Goal: Information Seeking & Learning: Learn about a topic

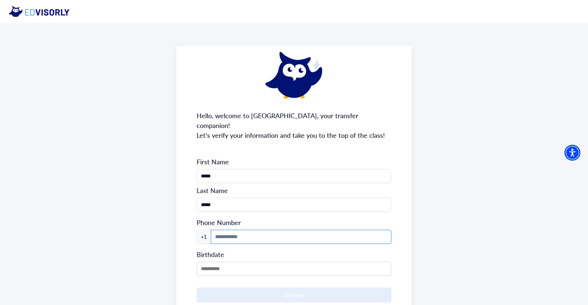
click at [264, 229] on input at bounding box center [301, 236] width 180 height 14
type input "**********"
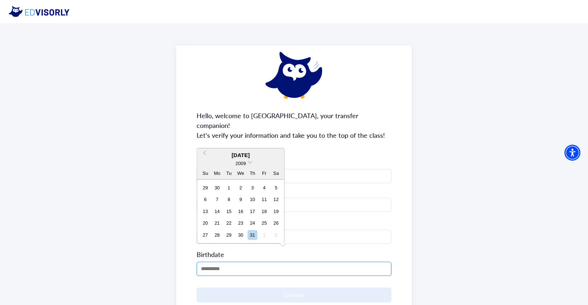
click at [236, 261] on input "MM/DD/YYYY" at bounding box center [294, 268] width 195 height 14
click at [244, 163] on span "2009" at bounding box center [241, 162] width 10 height 5
click at [245, 175] on div "2007" at bounding box center [241, 177] width 43 height 7
click at [207, 142] on button "Previous Month" at bounding box center [204, 143] width 12 height 12
click at [277, 152] on span "Next Month" at bounding box center [277, 154] width 0 height 11
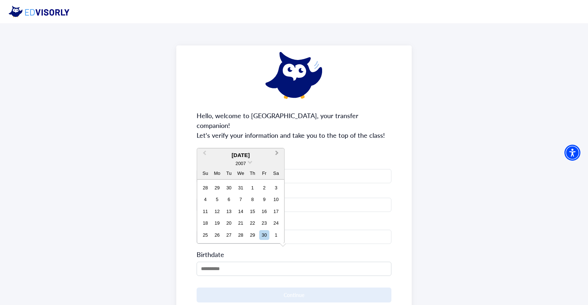
click at [278, 159] on div "2007" at bounding box center [240, 163] width 87 height 8
click at [205, 141] on span "Previous Month" at bounding box center [205, 142] width 0 height 11
click at [205, 153] on span "Previous Month" at bounding box center [205, 154] width 0 height 11
click at [207, 159] on div "2007" at bounding box center [240, 163] width 87 height 8
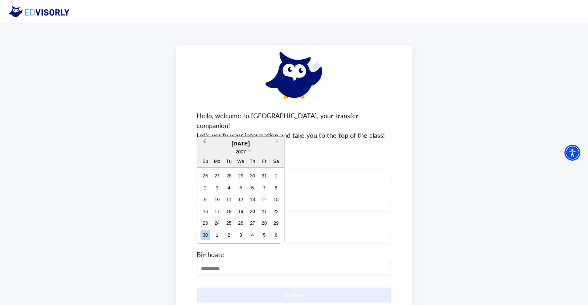
click at [207, 153] on div "2007" at bounding box center [240, 152] width 87 height 8
click at [205, 145] on button "Previous Month" at bounding box center [204, 143] width 12 height 12
click at [205, 155] on button "Previous Month" at bounding box center [204, 155] width 12 height 12
click at [205, 148] on div "July 2007 2007 Su Mo Tu We Th Fr Sa" at bounding box center [240, 163] width 87 height 31
click at [205, 151] on span "Previous Month" at bounding box center [205, 154] width 0 height 11
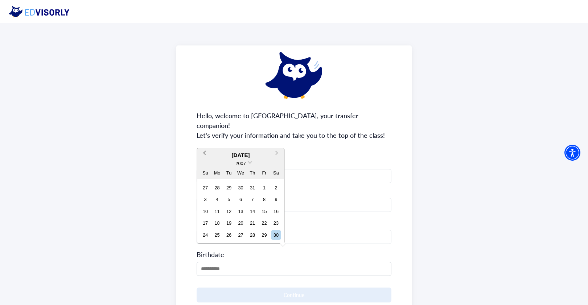
click at [205, 151] on span "Previous Month" at bounding box center [205, 154] width 0 height 11
click at [266, 201] on div "9" at bounding box center [265, 199] width 10 height 10
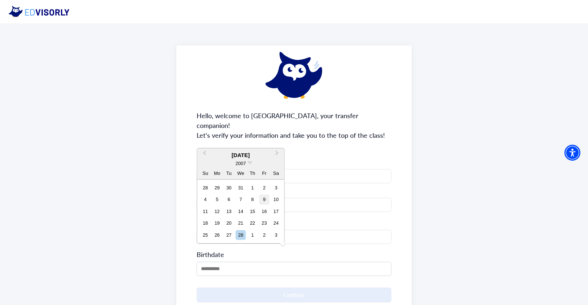
type input "**********"
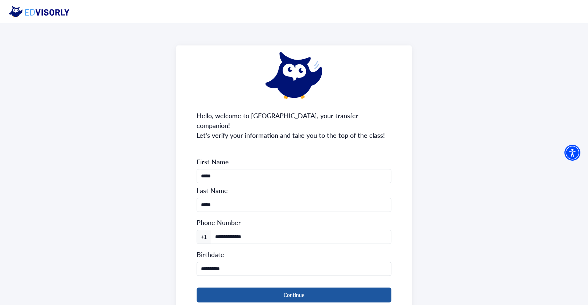
click at [274, 288] on button "Continue" at bounding box center [294, 294] width 195 height 15
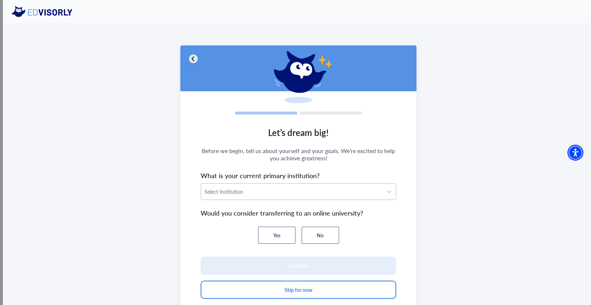
click at [274, 195] on div at bounding box center [292, 191] width 175 height 9
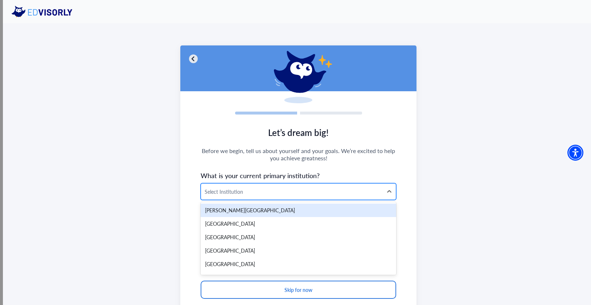
click at [289, 194] on div at bounding box center [292, 191] width 175 height 9
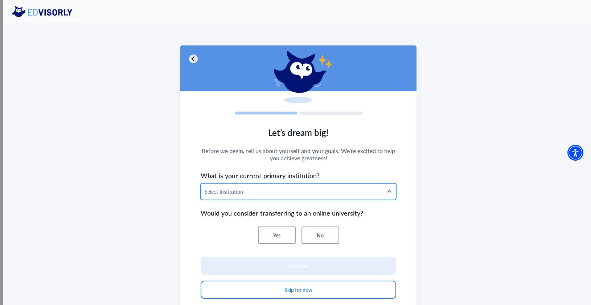
click at [270, 192] on div at bounding box center [292, 191] width 175 height 9
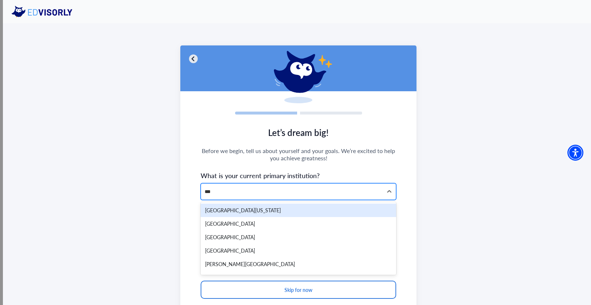
type input "****"
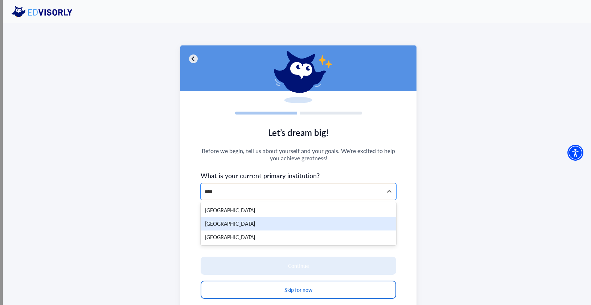
click at [270, 223] on div "Gateway Community College" at bounding box center [299, 223] width 196 height 13
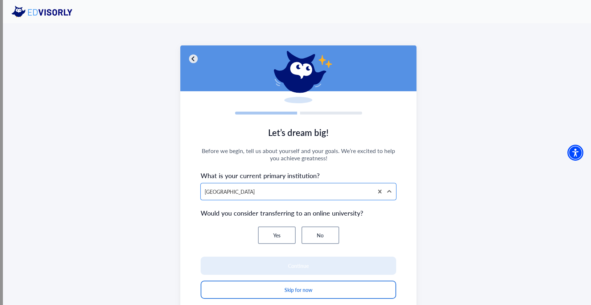
click at [300, 231] on div "Yes No" at bounding box center [299, 234] width 196 height 17
click at [306, 233] on button "No" at bounding box center [321, 234] width 38 height 17
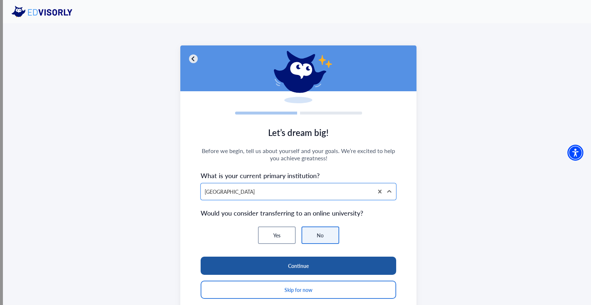
click at [315, 262] on button "Continue" at bounding box center [299, 265] width 196 height 18
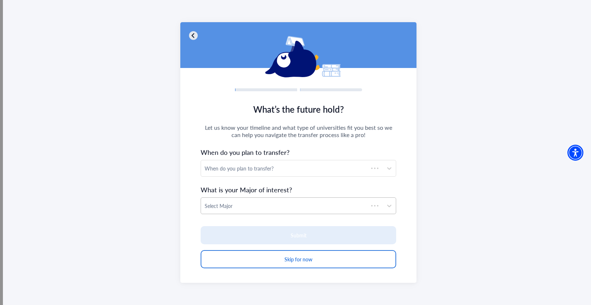
scroll to position [23, 0]
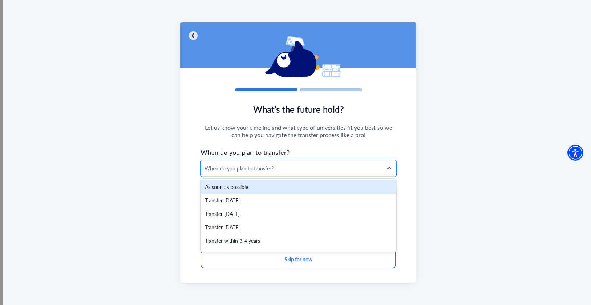
click at [293, 187] on div "As soon as possible" at bounding box center [299, 186] width 196 height 13
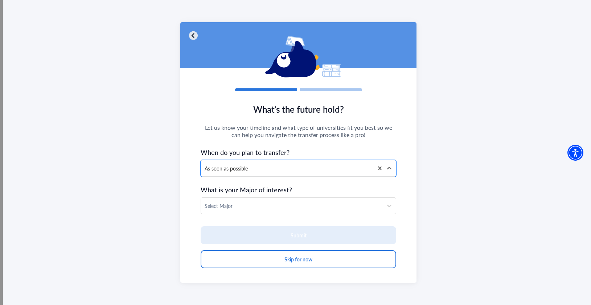
click at [292, 196] on section "What’s the future hold? Let us know your timeline and what type of universities…" at bounding box center [298, 190] width 237 height 186
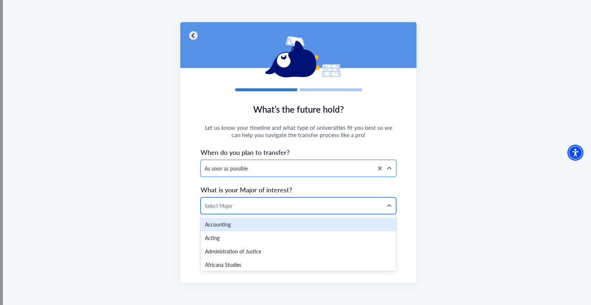
click at [292, 203] on div at bounding box center [292, 205] width 175 height 9
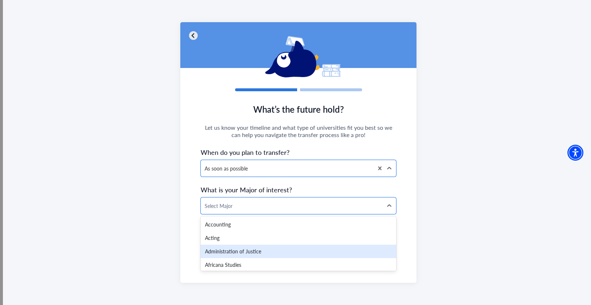
scroll to position [5, 0]
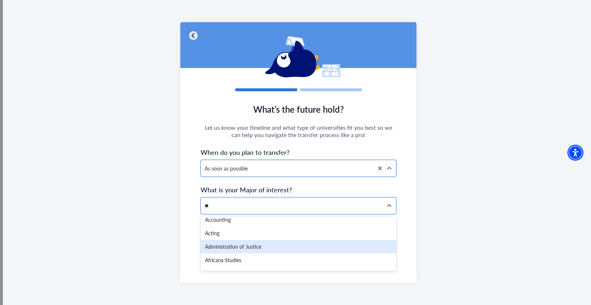
type input "***"
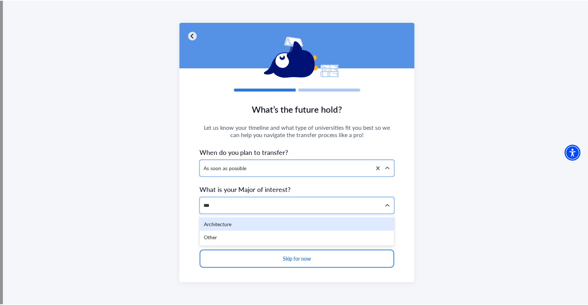
scroll to position [0, 0]
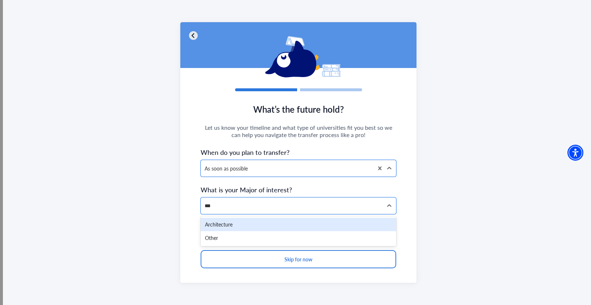
click at [262, 224] on div "Architecture" at bounding box center [299, 223] width 196 height 13
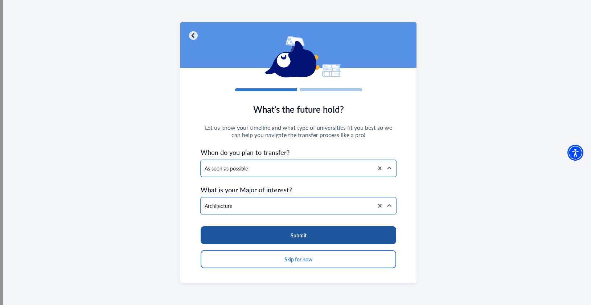
click at [266, 234] on button "Submit" at bounding box center [299, 235] width 196 height 18
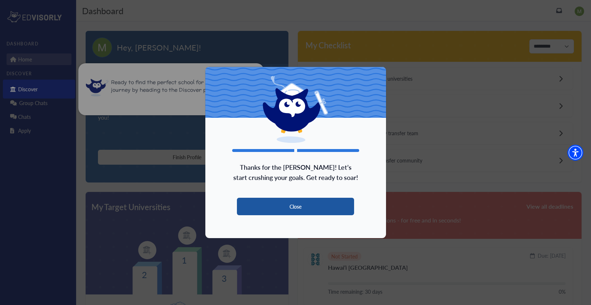
click at [276, 204] on button "Close" at bounding box center [296, 205] width 118 height 17
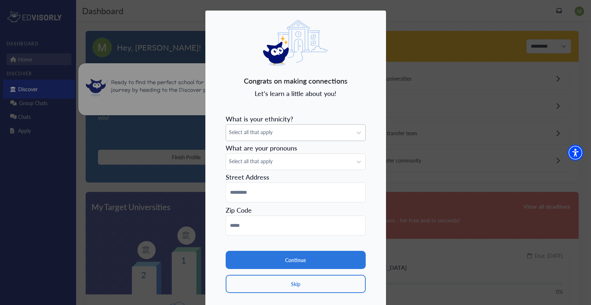
click at [287, 135] on span "Select all that apply" at bounding box center [289, 132] width 121 height 8
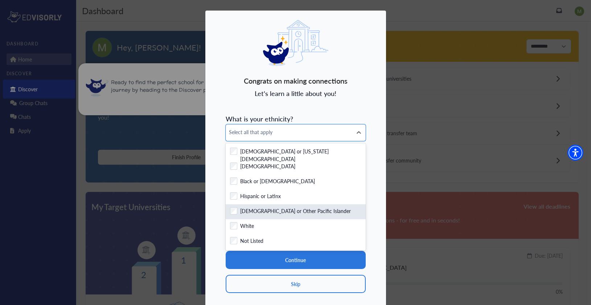
click at [262, 218] on div "[DEMOGRAPHIC_DATA] or Other Pacific Islander" at bounding box center [296, 211] width 140 height 15
click at [262, 218] on div "Checkbox field Native Hawaiian or Other Pacific Islander" at bounding box center [296, 211] width 140 height 15
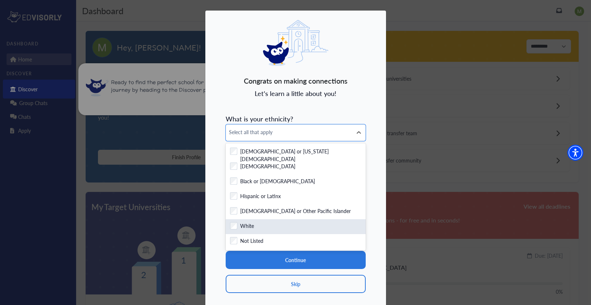
click at [260, 224] on div "White" at bounding box center [295, 226] width 131 height 9
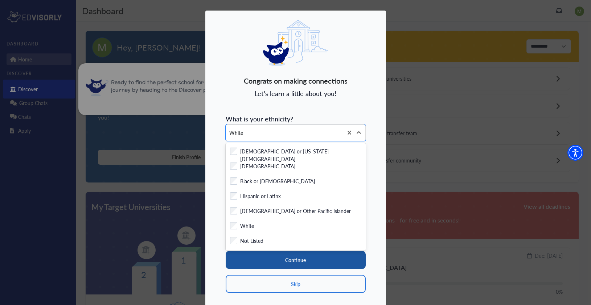
click at [265, 255] on button "Continue" at bounding box center [296, 260] width 140 height 18
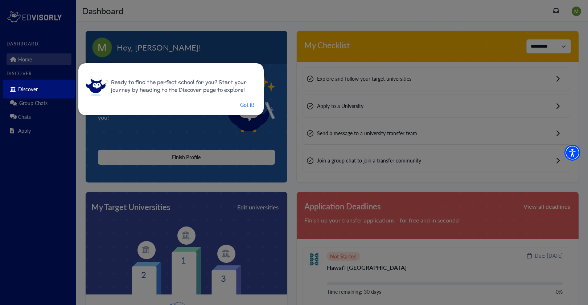
click at [244, 105] on button "Got it!" at bounding box center [248, 104] width 16 height 9
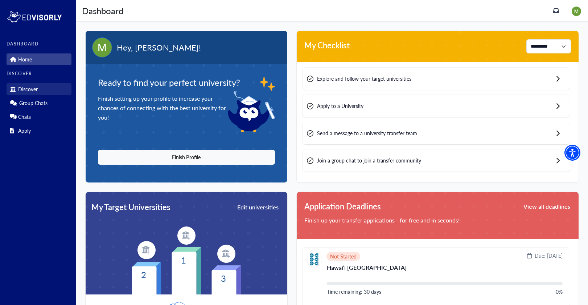
click at [38, 90] on link "Discover" at bounding box center [39, 89] width 65 height 12
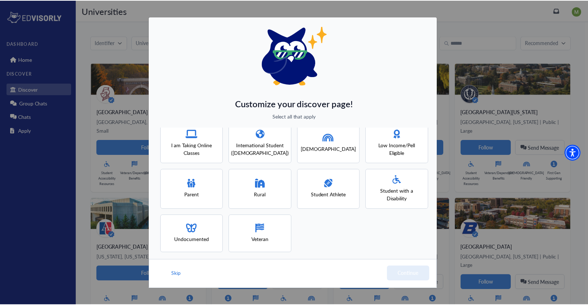
scroll to position [59, 0]
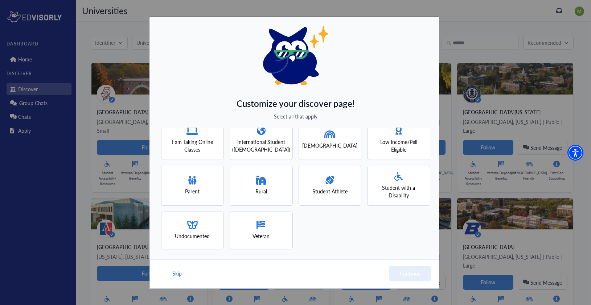
click at [177, 270] on button "Skip" at bounding box center [177, 273] width 11 height 15
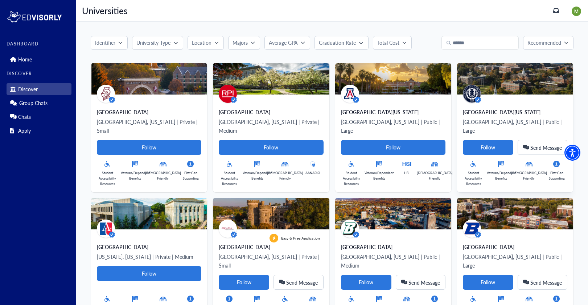
click at [490, 110] on div "University of Connecticut" at bounding box center [515, 111] width 105 height 7
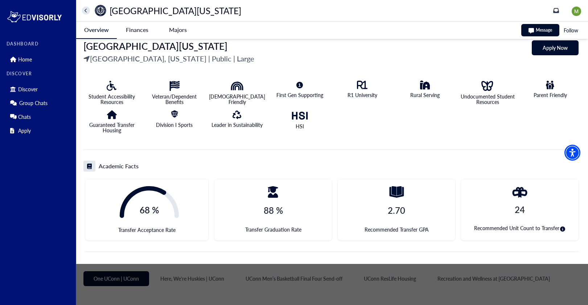
click at [182, 212] on div "68 % Transfer Acceptance Rate" at bounding box center [146, 209] width 123 height 61
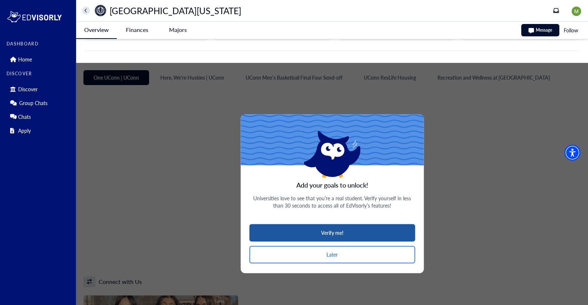
scroll to position [347, 0]
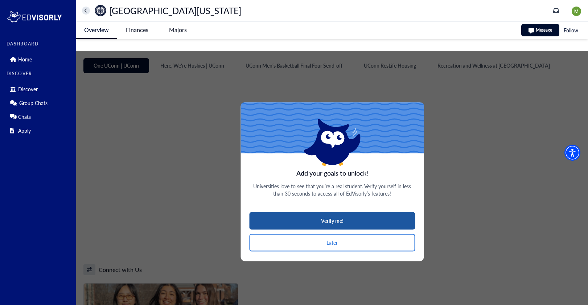
click at [347, 223] on button "Verify me!" at bounding box center [332, 220] width 166 height 17
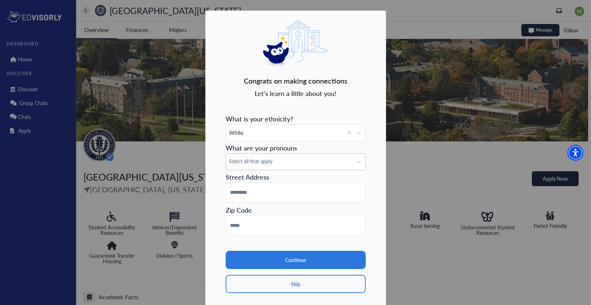
scroll to position [0, 0]
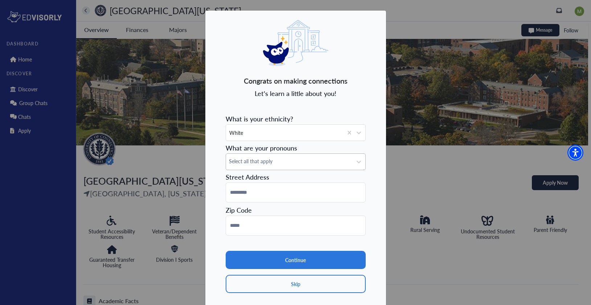
click at [291, 165] on span "Select all that apply" at bounding box center [289, 161] width 121 height 8
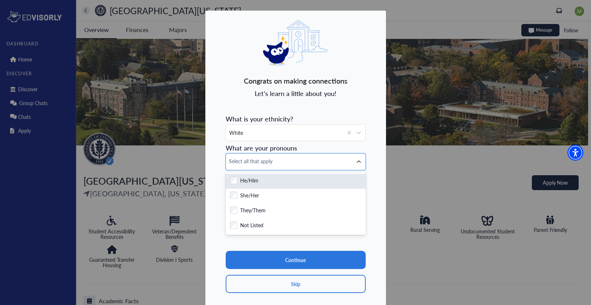
click at [290, 177] on div "Checkbox field He/Him" at bounding box center [295, 180] width 131 height 9
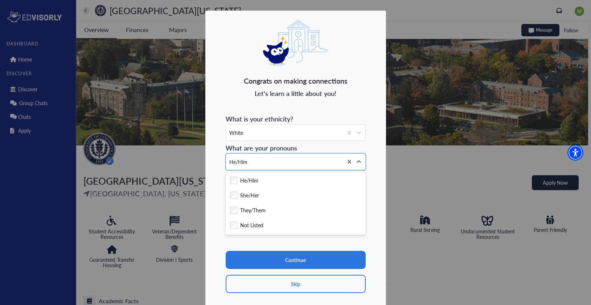
click at [213, 201] on div "Congrats on making connections Let's learn a little about you! What is your eth…" at bounding box center [296, 161] width 182 height 302
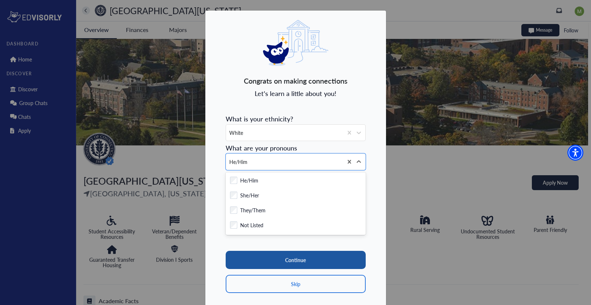
click at [273, 252] on button "Continue" at bounding box center [296, 260] width 140 height 18
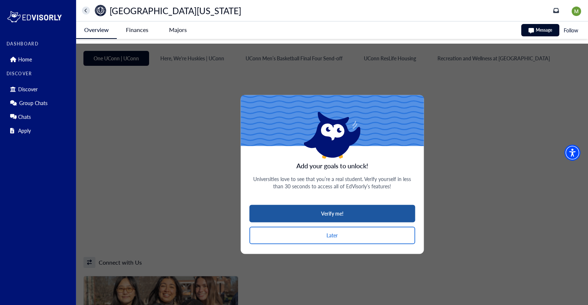
click at [343, 209] on button "Verify me!" at bounding box center [332, 212] width 166 height 17
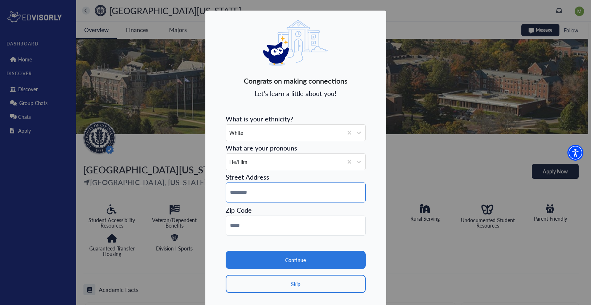
scroll to position [0, 0]
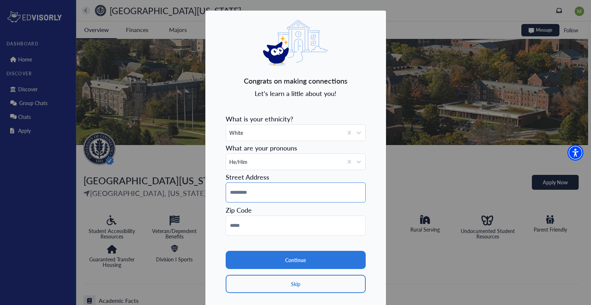
click at [305, 192] on input at bounding box center [296, 192] width 140 height 20
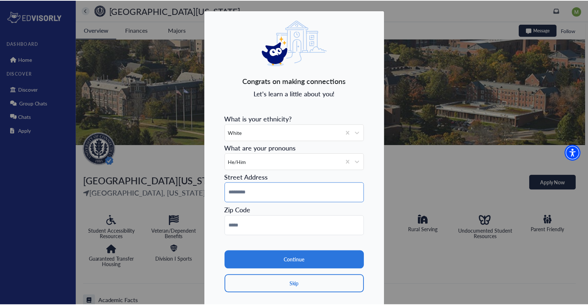
scroll to position [0, 0]
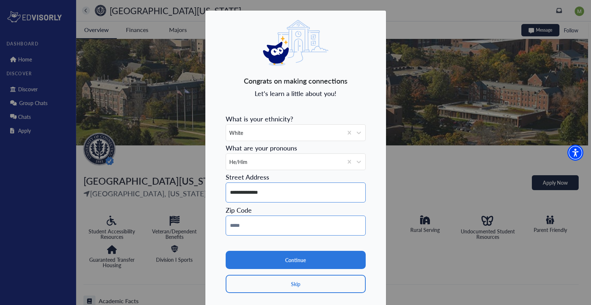
type input "**********"
click at [277, 228] on input at bounding box center [296, 225] width 140 height 20
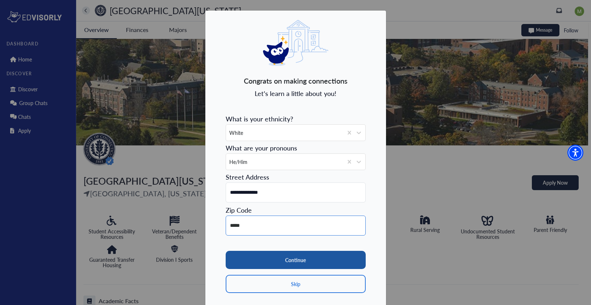
type input "*****"
click at [270, 258] on button "Continue" at bounding box center [296, 260] width 140 height 18
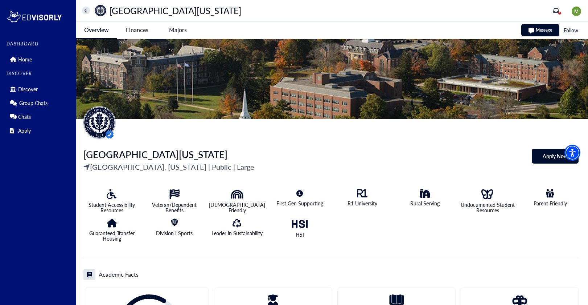
scroll to position [45, 0]
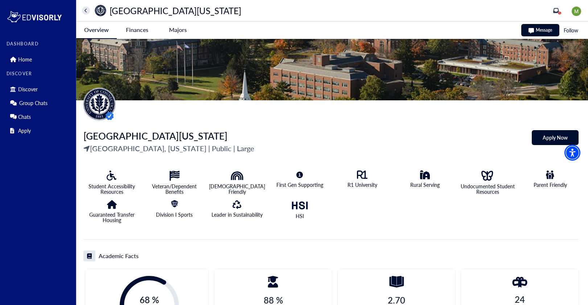
click at [542, 140] on Connecticut-tag "Apply Now" at bounding box center [555, 137] width 47 height 15
click at [24, 62] on p "Home" at bounding box center [25, 59] width 14 height 6
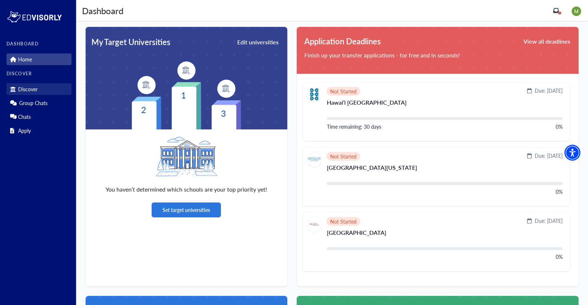
scroll to position [168, 0]
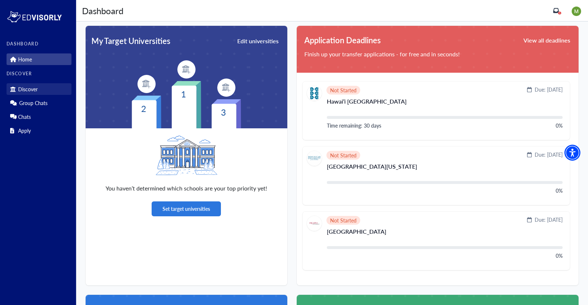
click at [42, 87] on link "Discover" at bounding box center [39, 89] width 65 height 12
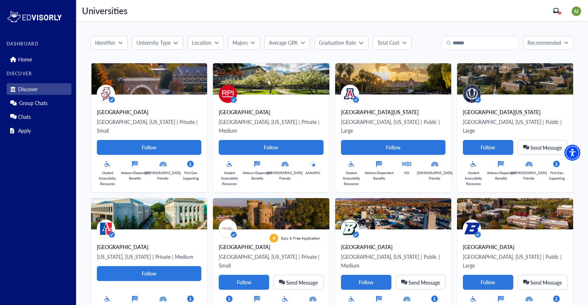
click at [121, 43] on icon "button" at bounding box center [121, 43] width 4 height 2
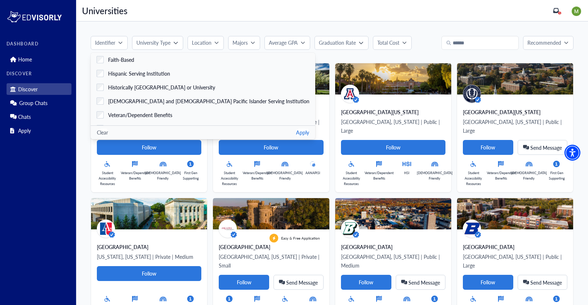
click at [163, 40] on p "University Type" at bounding box center [154, 43] width 34 height 8
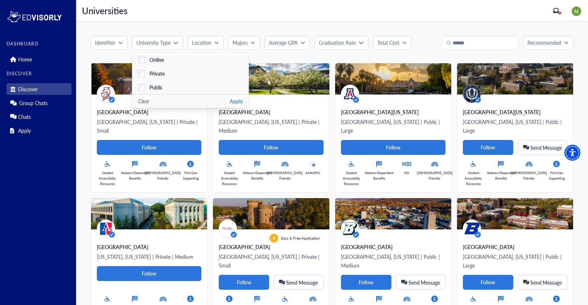
click at [204, 37] on button "Location" at bounding box center [206, 43] width 36 height 14
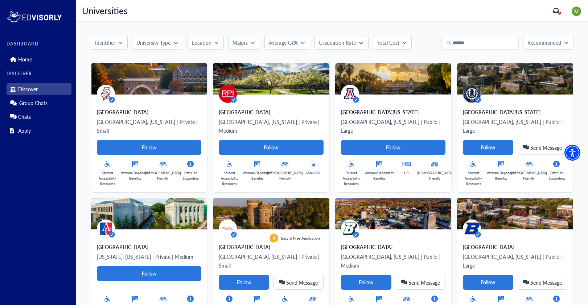
click at [288, 40] on p "Average GPA" at bounding box center [283, 43] width 29 height 8
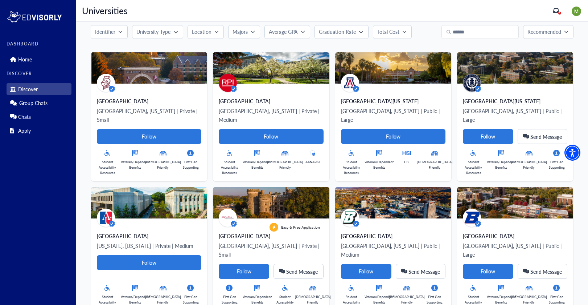
scroll to position [12, 0]
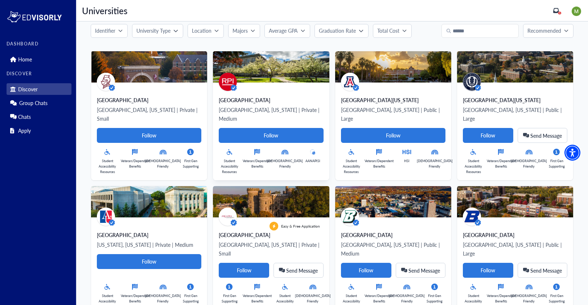
click at [306, 95] on div "Rensselaer Polytechnic Institute Troy, New York | Private | Medium Follow Stude…" at bounding box center [271, 131] width 116 height 98
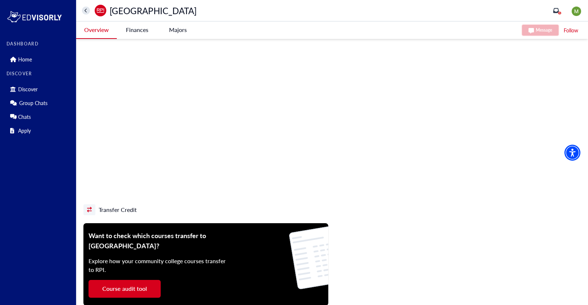
scroll to position [408, 0]
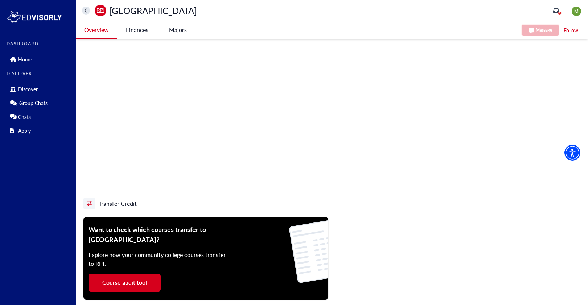
click at [86, 11] on icon "home" at bounding box center [86, 10] width 3 height 5
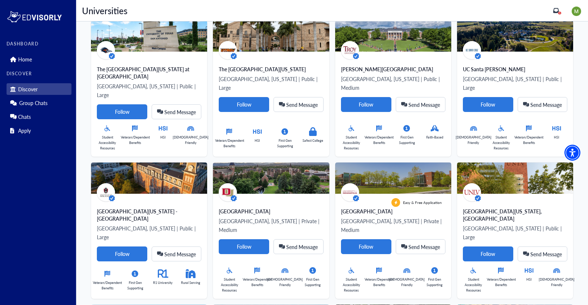
scroll to position [1477, 0]
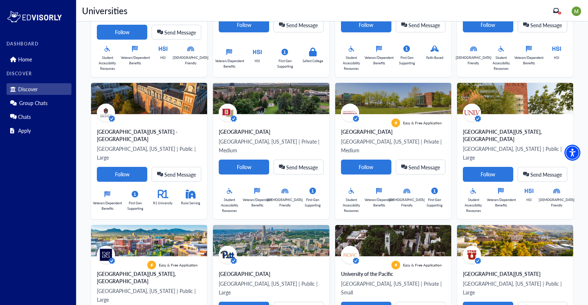
click at [258, 256] on div "University of Pittsburgh Pittsburgh, Pennsylvania | Public | Large Follow Send …" at bounding box center [271, 308] width 116 height 105
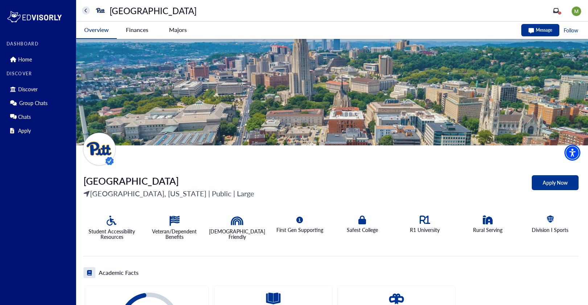
click at [86, 15] on div "University of Pittsburgh" at bounding box center [139, 11] width 115 height 12
click at [86, 7] on button "home" at bounding box center [86, 11] width 8 height 8
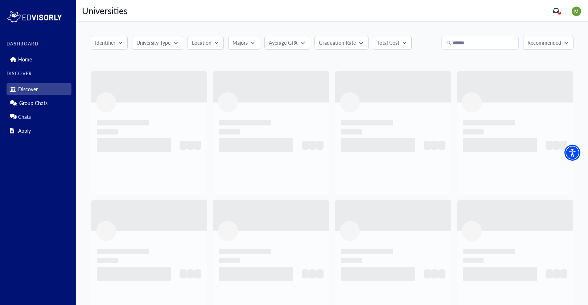
click at [259, 41] on button "Majors" at bounding box center [244, 43] width 32 height 14
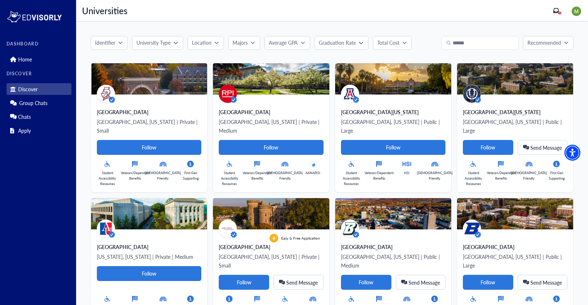
click at [379, 42] on p "Total Cost" at bounding box center [389, 43] width 22 height 8
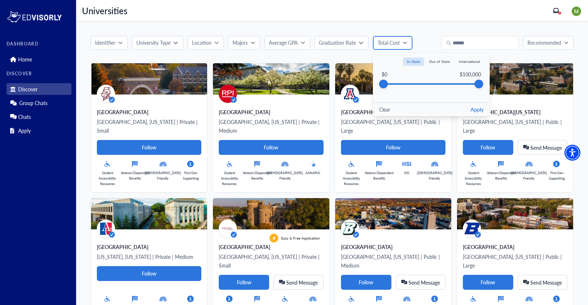
click at [384, 41] on p "Total Cost" at bounding box center [389, 43] width 22 height 8
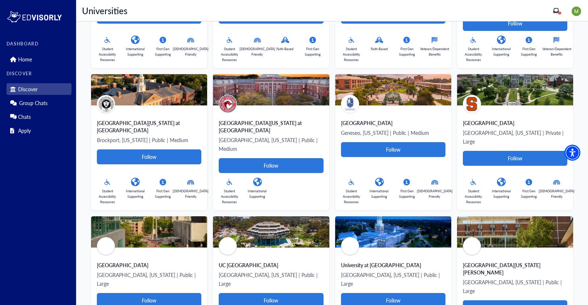
scroll to position [2742, 0]
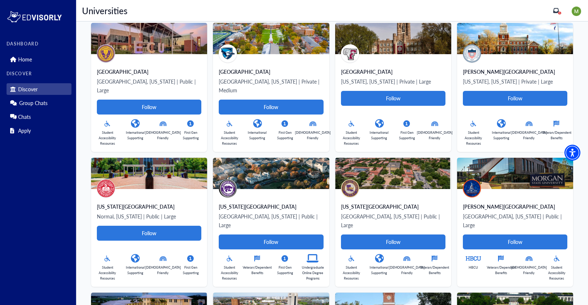
scroll to position [0, 0]
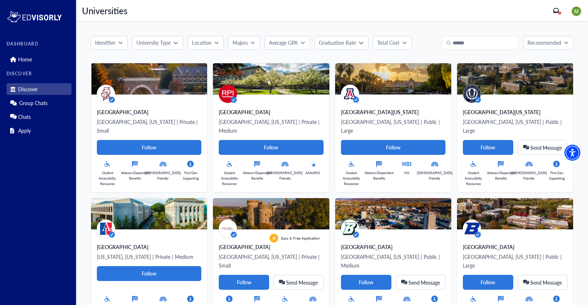
click at [118, 41] on div "Identifier" at bounding box center [106, 43] width 23 height 8
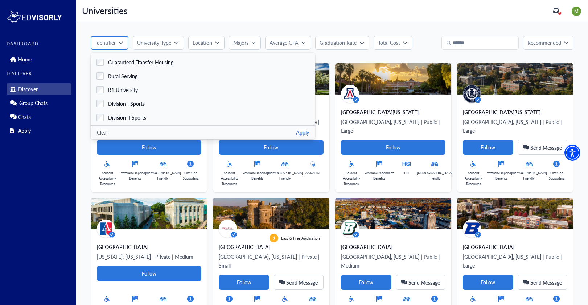
scroll to position [233, 0]
click at [131, 60] on span "Guaranteed Transfer Housing" at bounding box center [140, 61] width 65 height 8
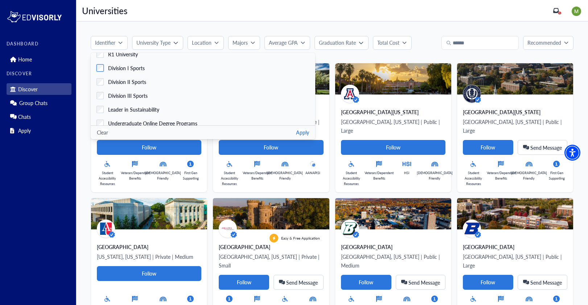
scroll to position [286, 0]
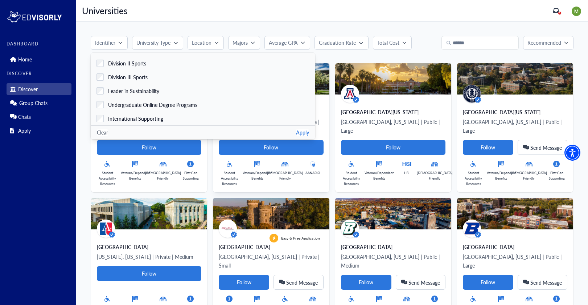
click at [296, 131] on button "Apply" at bounding box center [302, 133] width 13 height 8
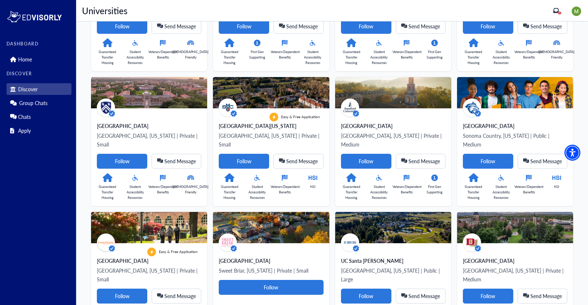
scroll to position [0, 0]
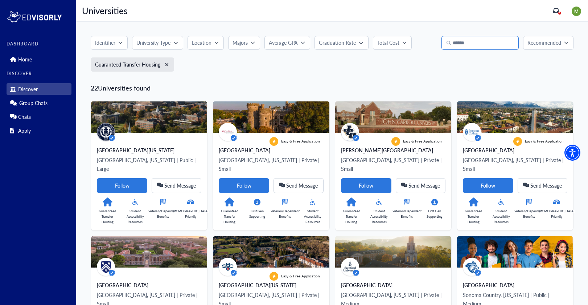
click at [480, 46] on input "Search" at bounding box center [480, 43] width 77 height 14
click at [168, 62] on icon "button" at bounding box center [167, 64] width 4 height 5
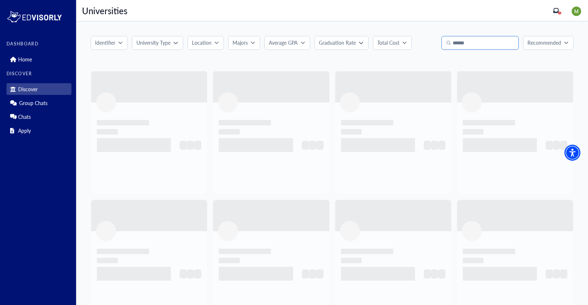
click at [497, 41] on input "Search" at bounding box center [480, 43] width 77 height 14
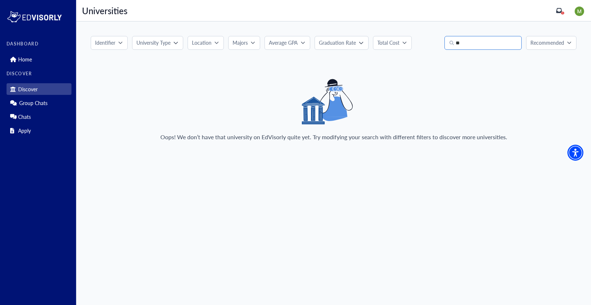
type input "*"
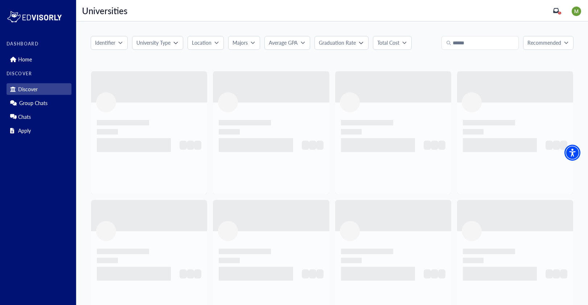
click at [431, 40] on div "Identifier Faith-Based Hispanic Serving Institution Historically Black College …" at bounding box center [332, 43] width 483 height 14
click at [296, 39] on p "Average GPA" at bounding box center [283, 43] width 29 height 8
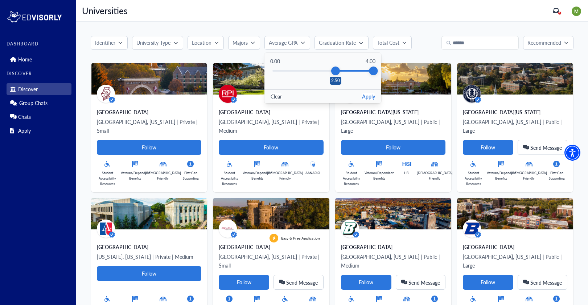
drag, startPoint x: 273, startPoint y: 69, endPoint x: 335, endPoint y: 82, distance: 63.4
click at [335, 75] on div "2.50" at bounding box center [335, 70] width 9 height 9
click at [366, 97] on button "Apply" at bounding box center [368, 97] width 13 height 8
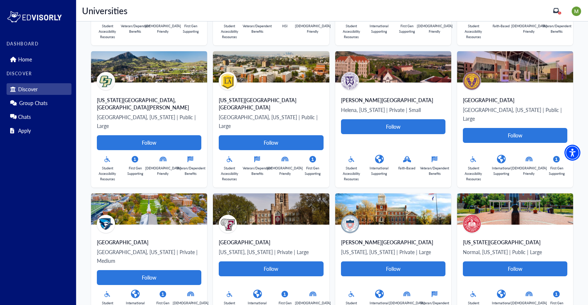
scroll to position [1124, 0]
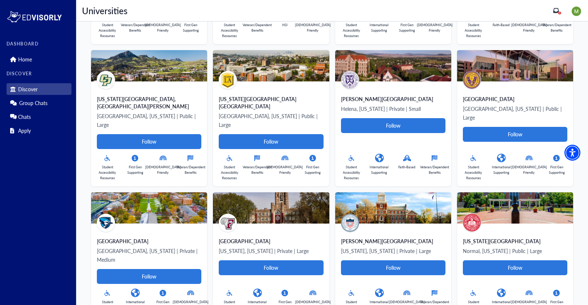
click at [331, 186] on div "Howard University Washington, District Of Columbia | Private | Large Follow Stu…" at bounding box center [391, 253] width 122 height 135
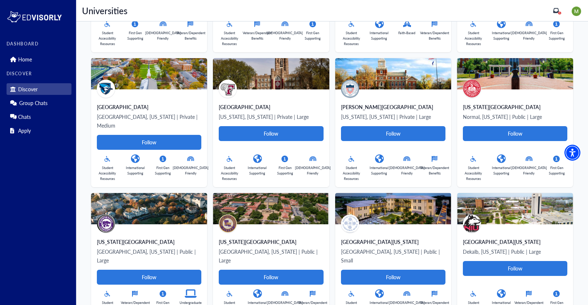
scroll to position [1313, 0]
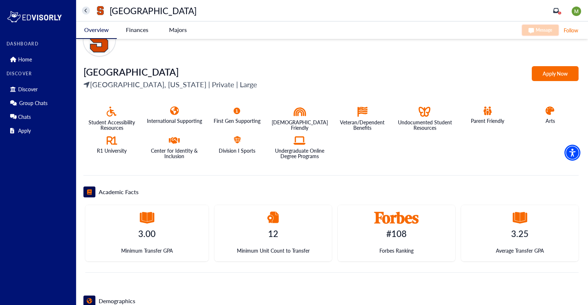
scroll to position [183, 0]
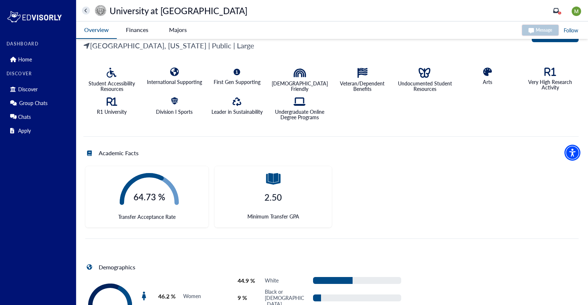
scroll to position [78, 0]
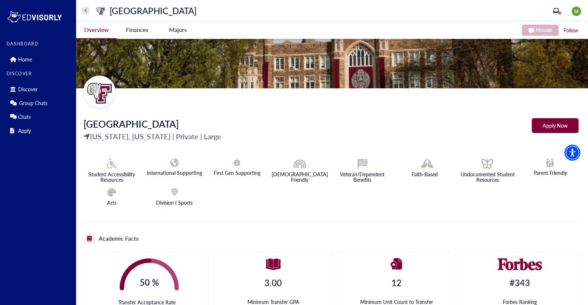
scroll to position [81, 0]
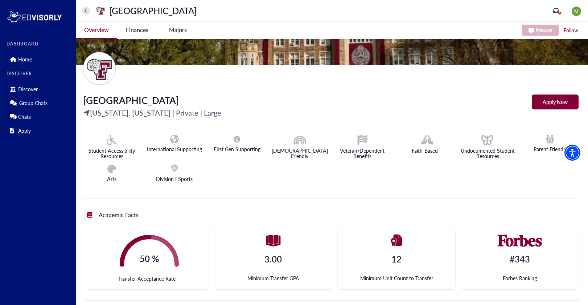
click at [88, 12] on button "home" at bounding box center [86, 11] width 8 height 8
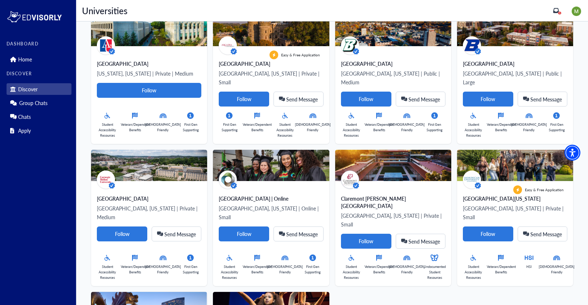
scroll to position [184, 0]
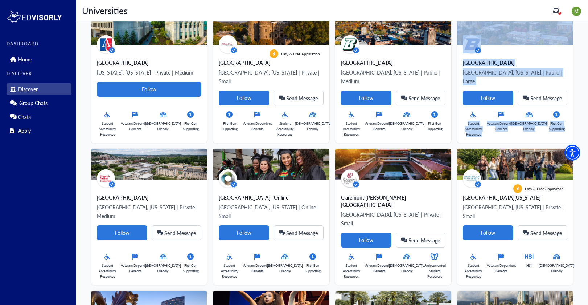
click at [455, 57] on div "Boise State University Boise, Idaho | Public | Large Follow Send Message Studen…" at bounding box center [513, 75] width 122 height 135
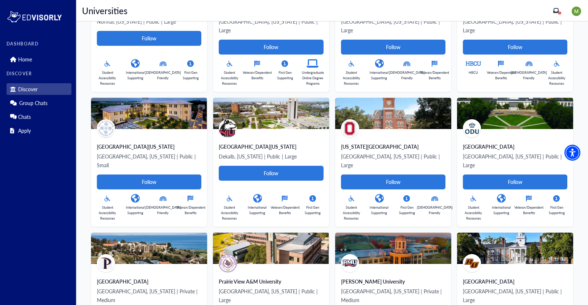
scroll to position [2334, 0]
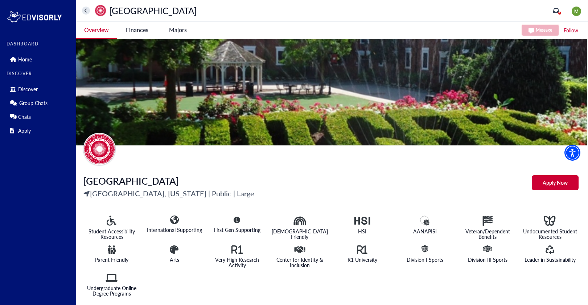
click at [149, 32] on University-tag "Finances" at bounding box center [137, 29] width 41 height 17
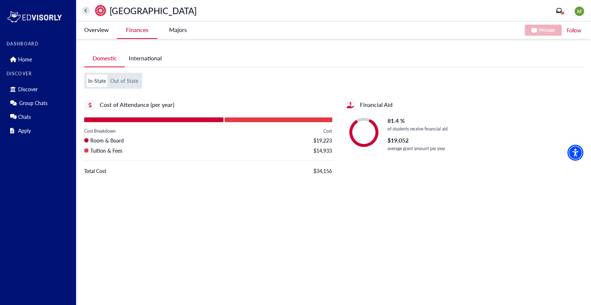
click at [172, 32] on -tag "Majors" at bounding box center [178, 29] width 41 height 17
